Goal: Task Accomplishment & Management: Manage account settings

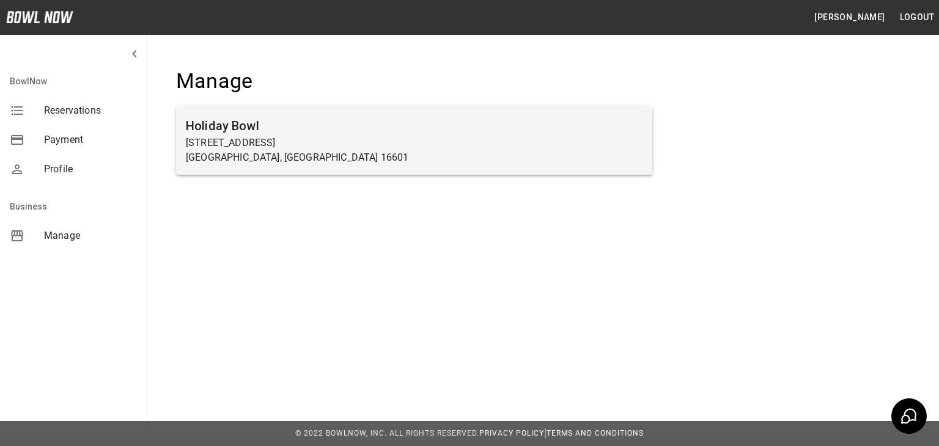
click at [342, 147] on p "[STREET_ADDRESS]" at bounding box center [414, 143] width 456 height 15
click at [340, 147] on p "[STREET_ADDRESS]" at bounding box center [414, 143] width 456 height 15
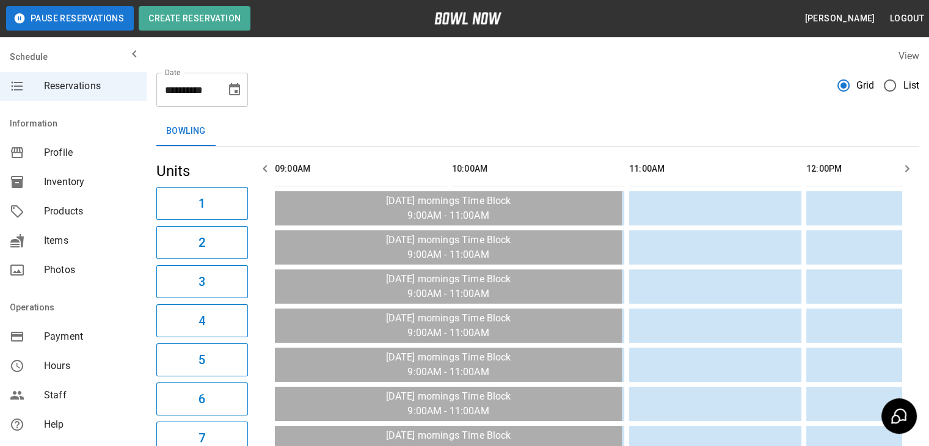
scroll to position [0, 1240]
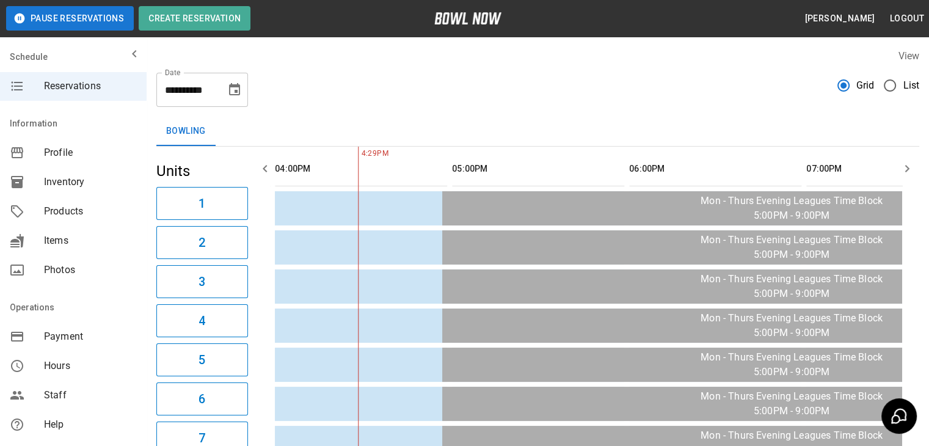
click at [74, 181] on span "Inventory" at bounding box center [90, 182] width 93 height 15
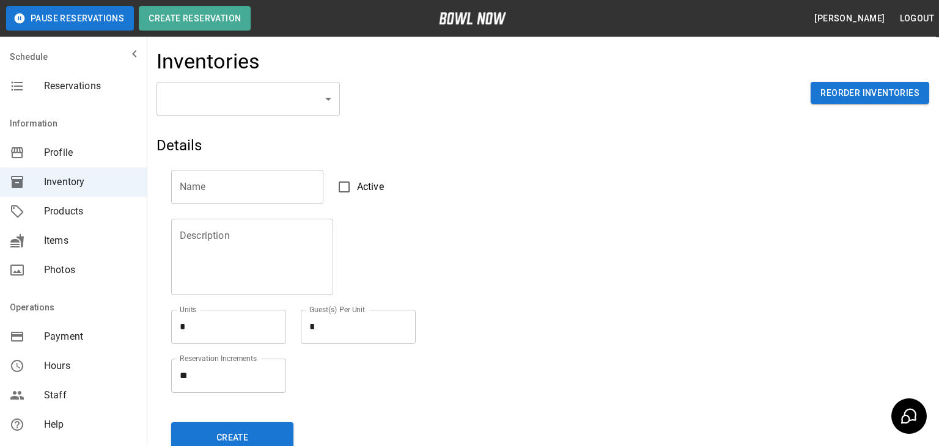
click at [329, 100] on body "Pause Reservations Create Reservation [PERSON_NAME] Logout Schedule Reservation…" at bounding box center [469, 269] width 939 height 538
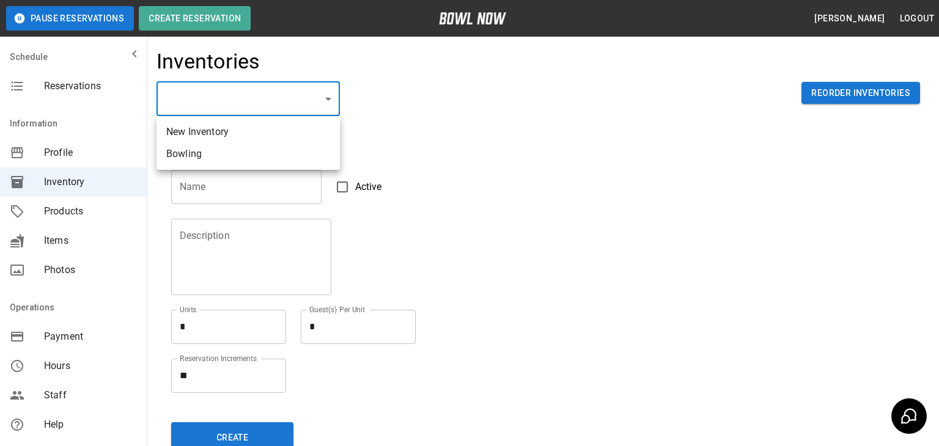
click at [296, 148] on li "Bowling" at bounding box center [247, 154] width 183 height 22
type input "**********"
type input "*******"
type textarea "**"
type textarea "*"
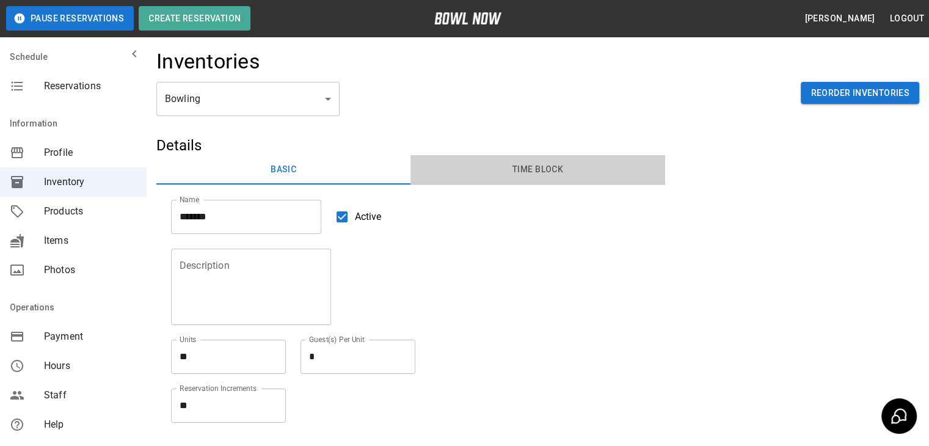
click at [541, 171] on button "Time Block" at bounding box center [538, 169] width 254 height 29
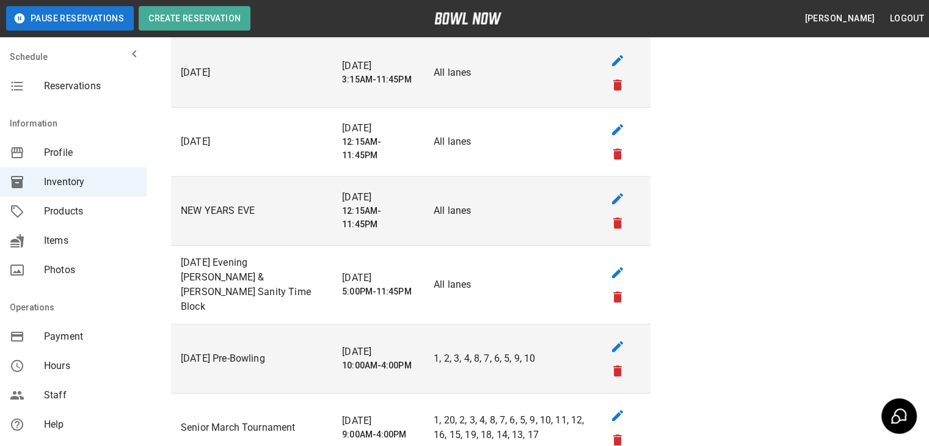
scroll to position [1283, 0]
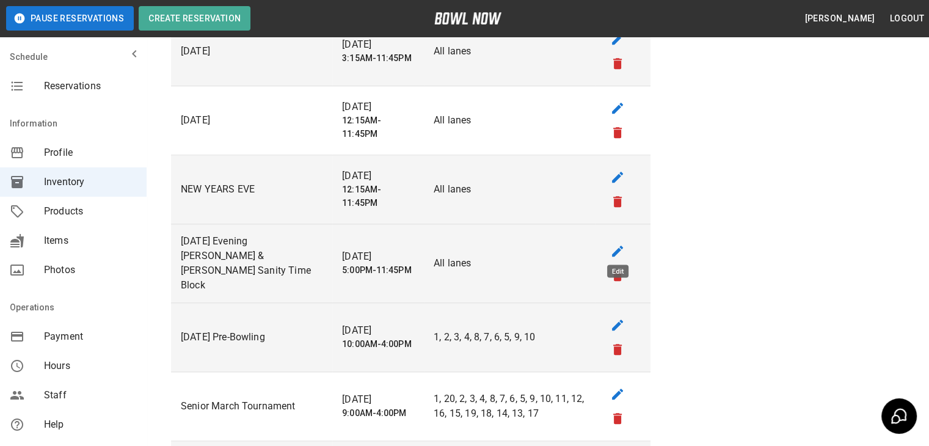
click at [616, 246] on icon "edit" at bounding box center [617, 251] width 11 height 11
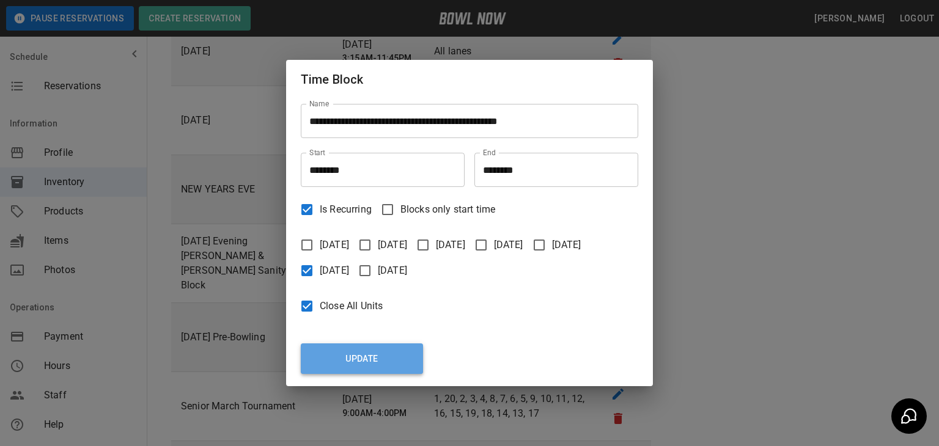
click at [379, 348] on button "Update" at bounding box center [362, 358] width 122 height 31
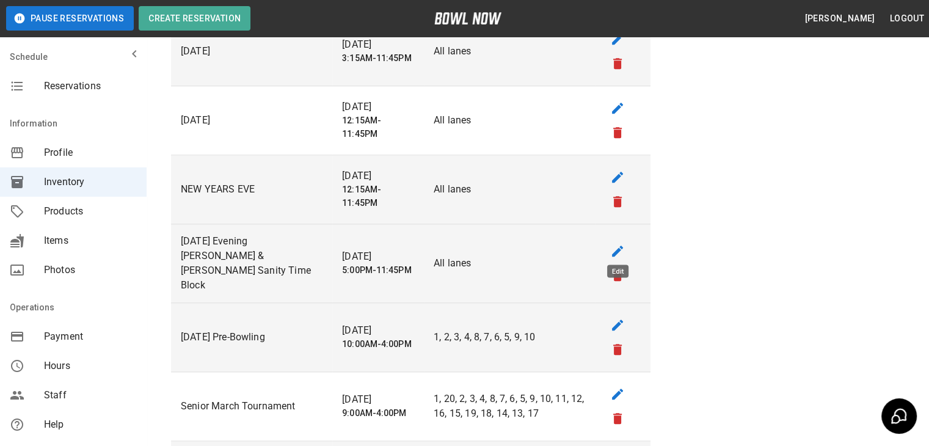
click at [620, 247] on icon "edit" at bounding box center [617, 251] width 15 height 15
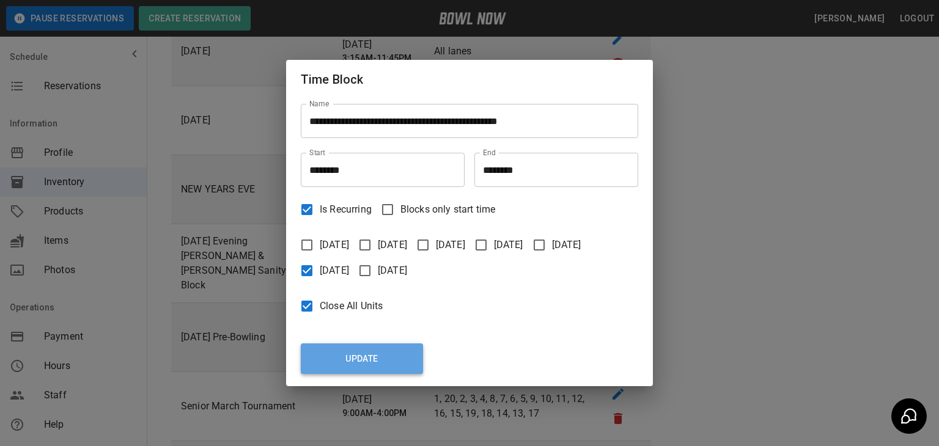
click at [390, 350] on button "Update" at bounding box center [362, 358] width 122 height 31
